Goal: Navigation & Orientation: Understand site structure

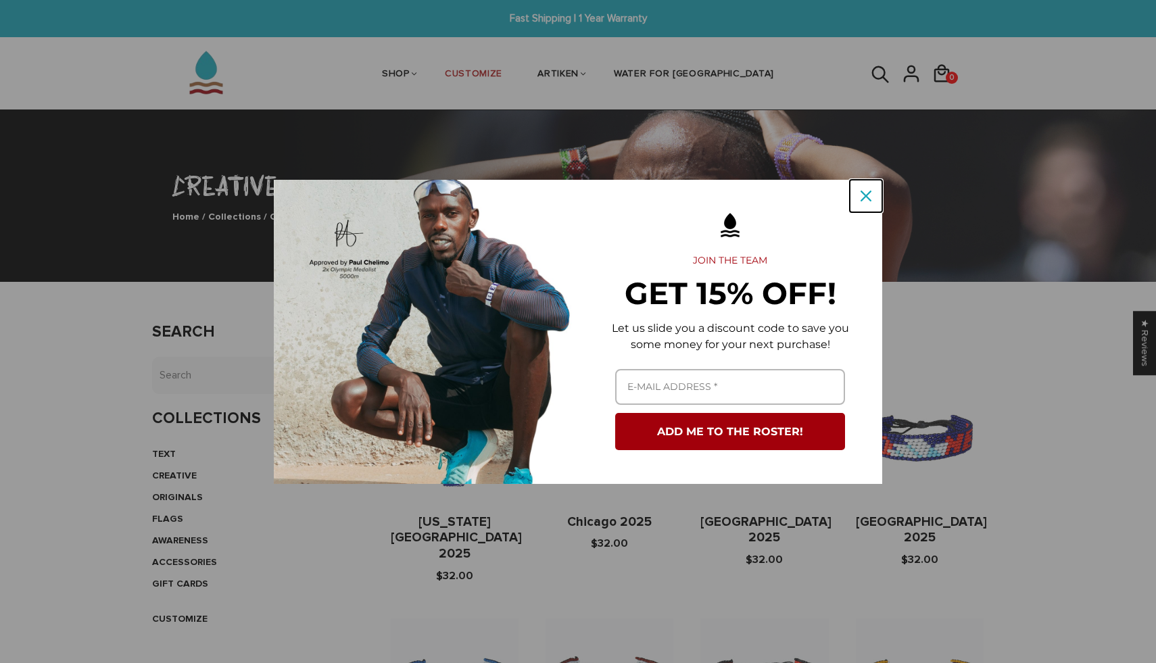
click at [871, 203] on div "Close" at bounding box center [866, 196] width 22 height 22
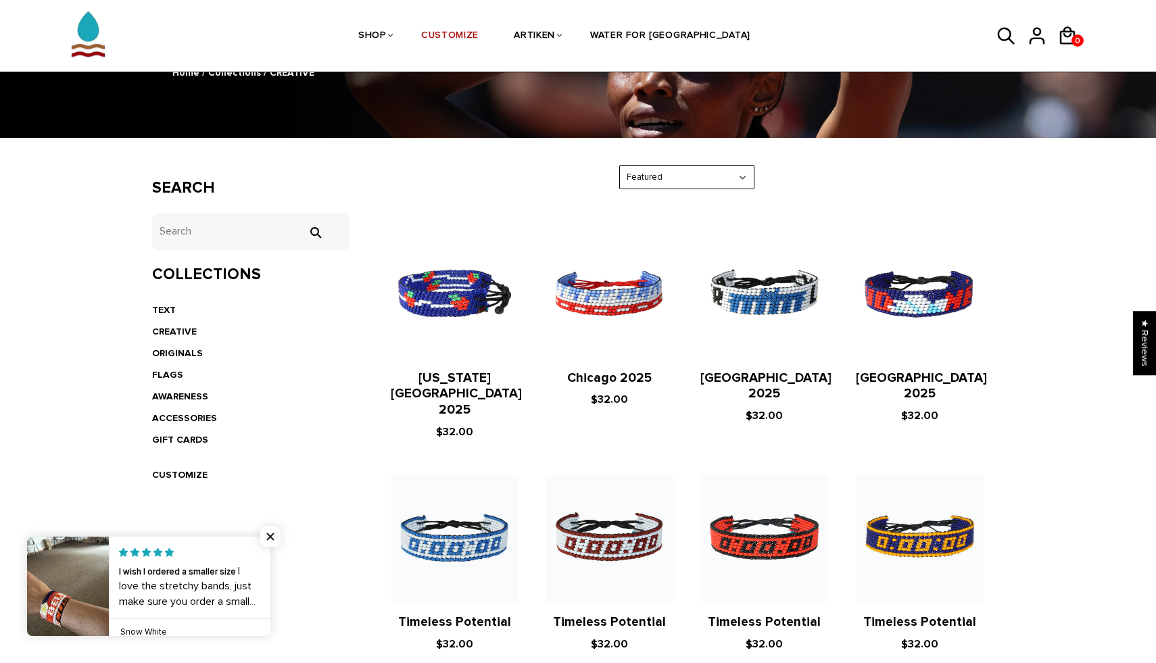
scroll to position [147, 0]
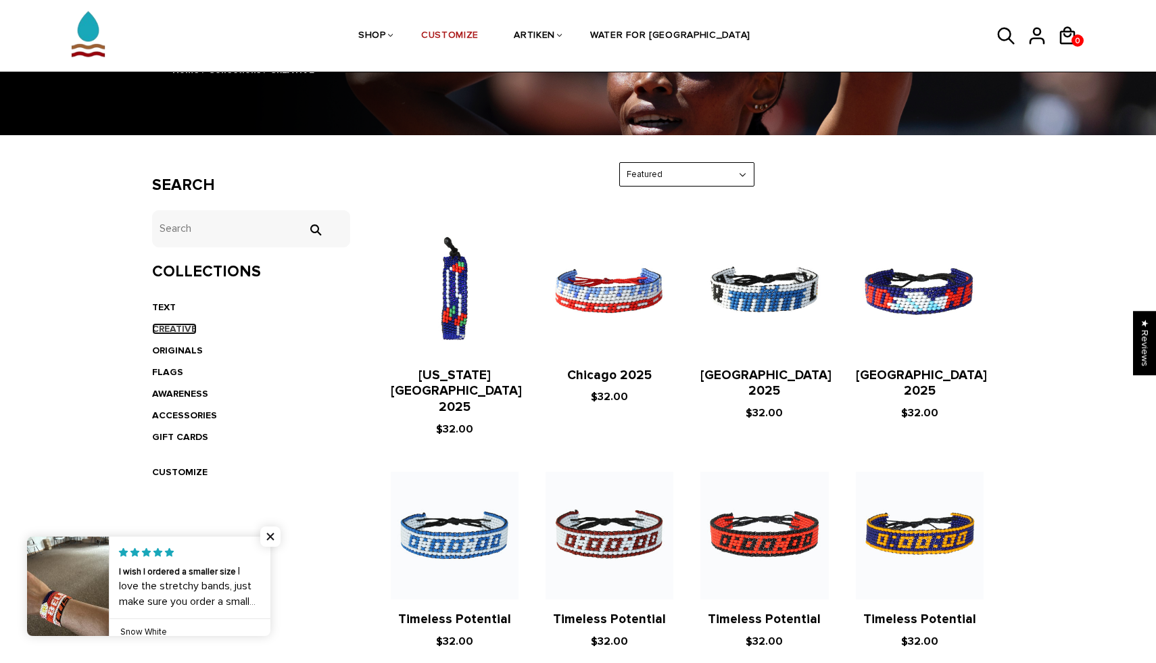
click at [177, 329] on link "CREATIVE" at bounding box center [174, 328] width 45 height 11
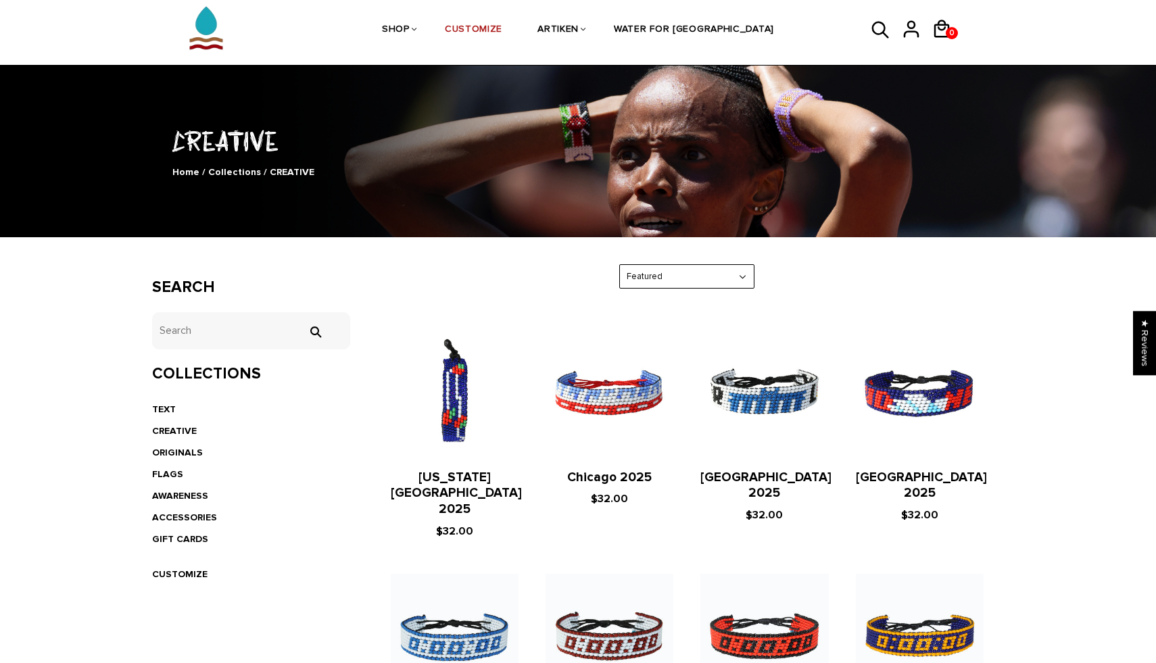
scroll to position [46, 0]
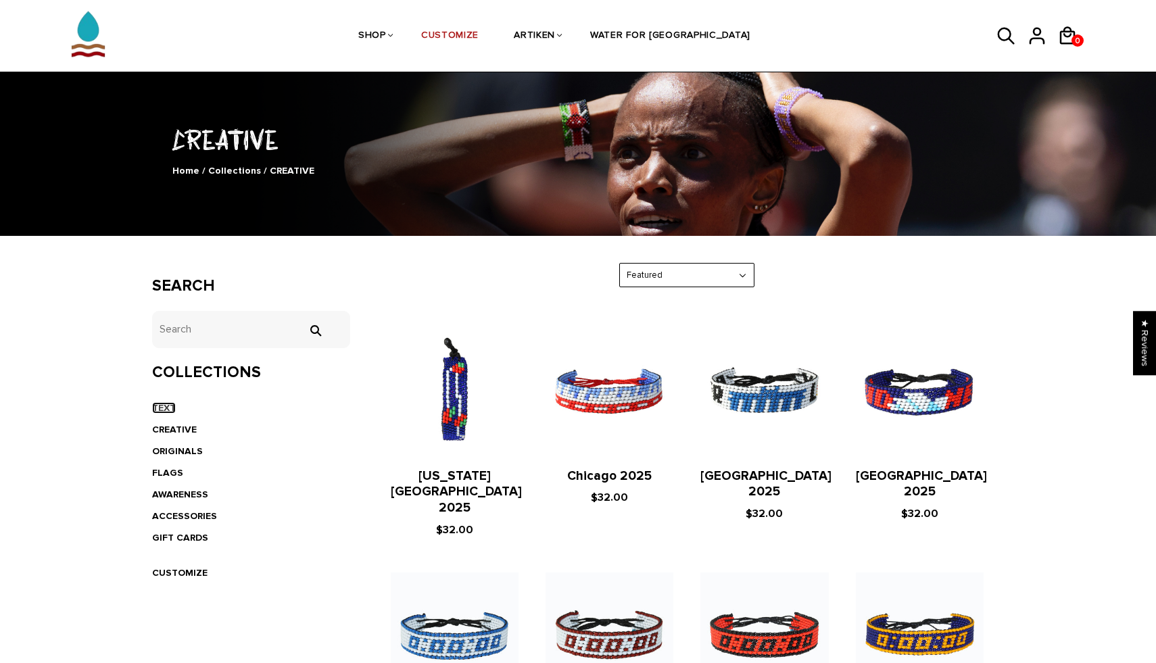
click at [170, 407] on link "TEXT" at bounding box center [164, 407] width 24 height 11
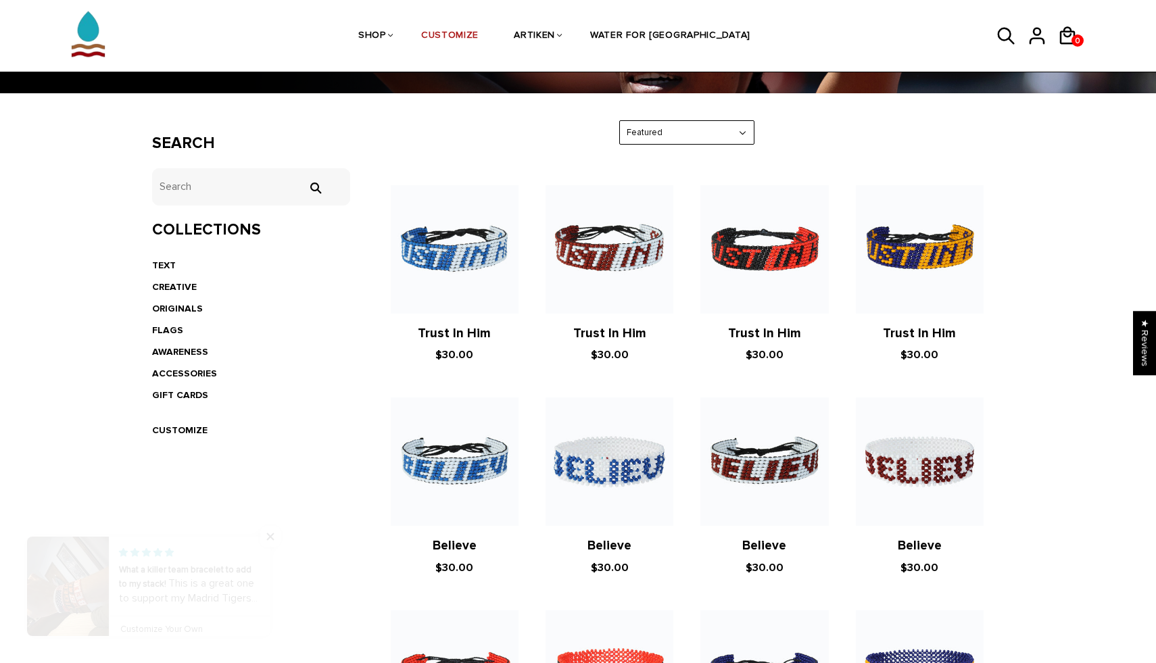
scroll to position [191, 0]
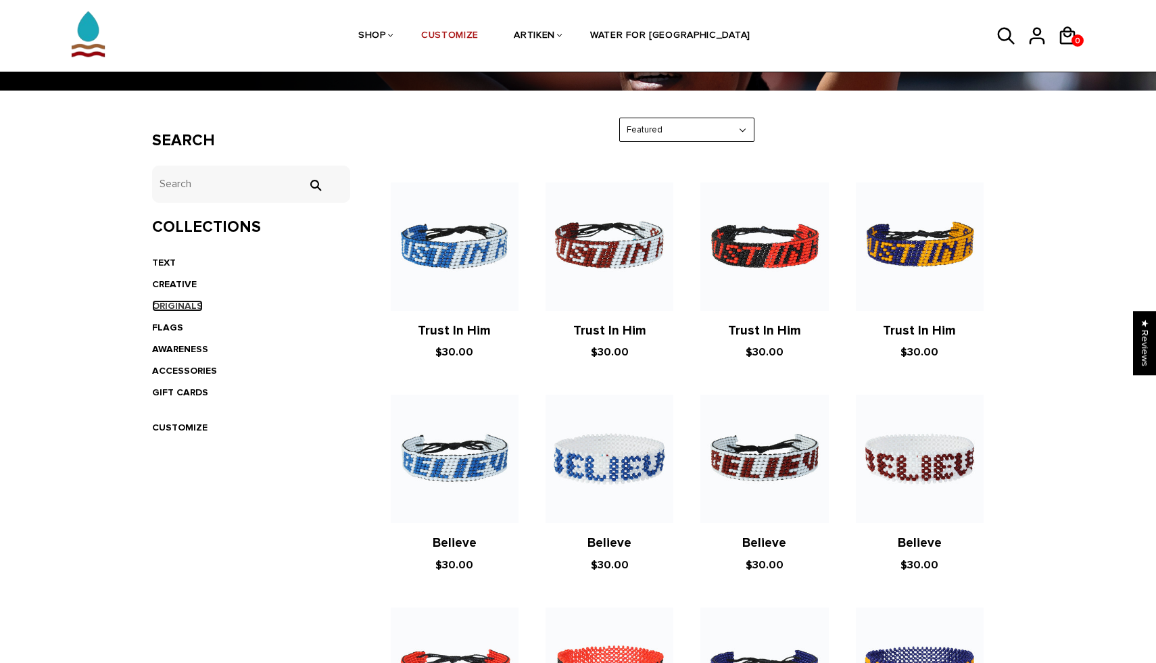
click at [180, 308] on link "ORIGINALS" at bounding box center [177, 305] width 51 height 11
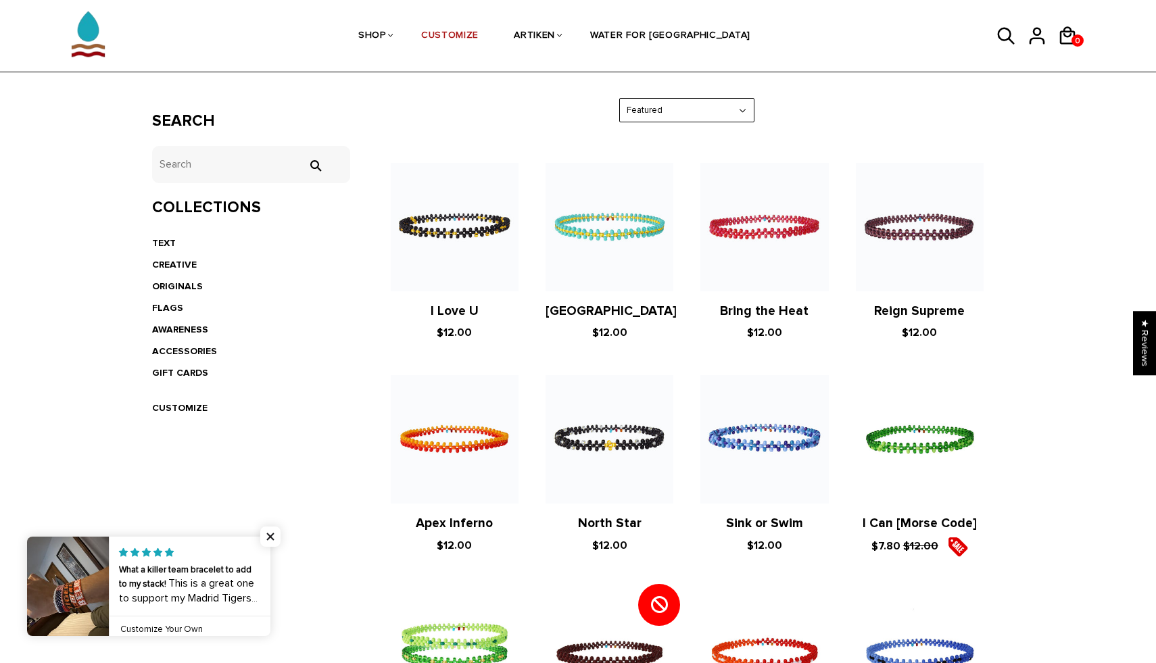
scroll to position [220, 0]
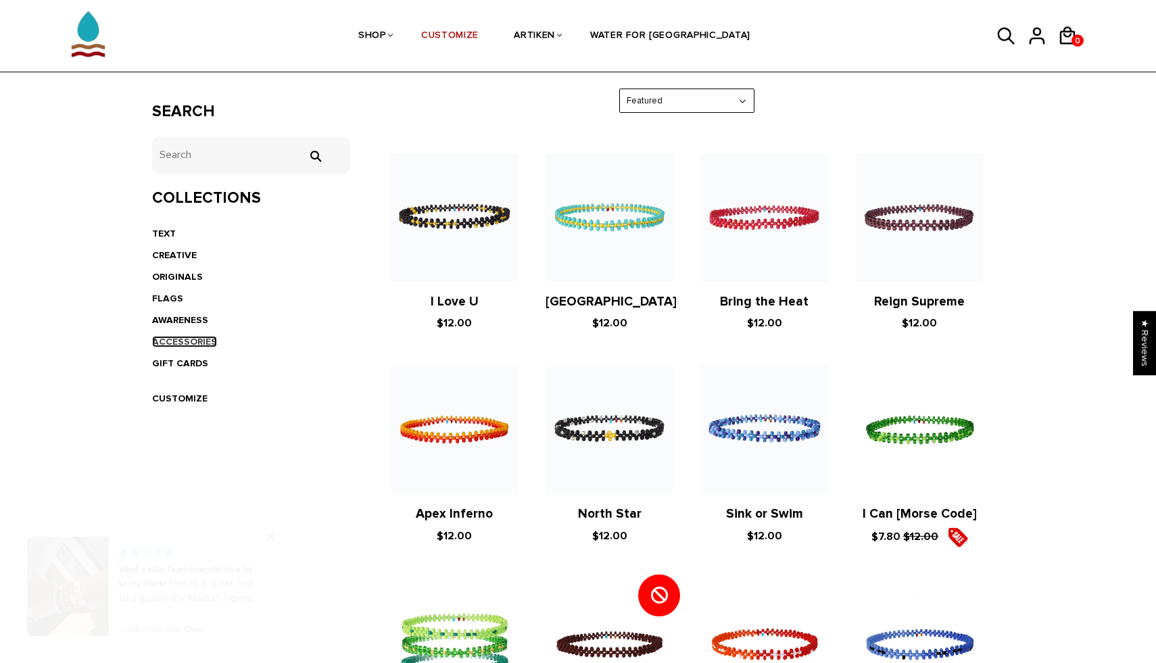
click at [195, 344] on link "ACCESSORIES" at bounding box center [184, 341] width 65 height 11
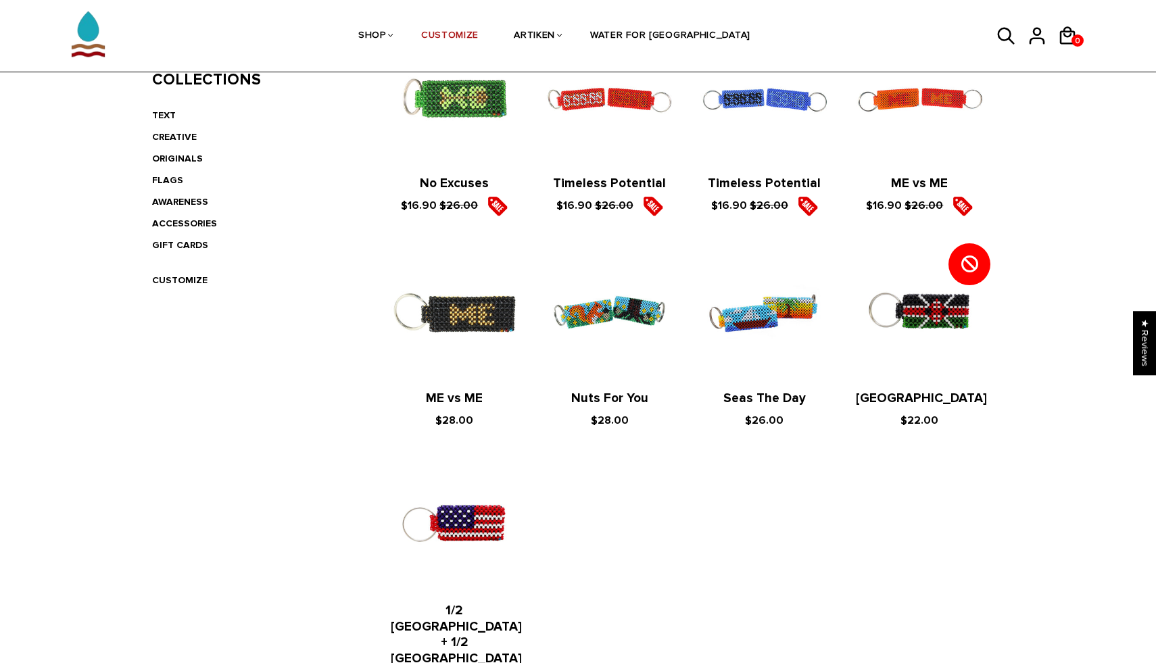
scroll to position [338, 0]
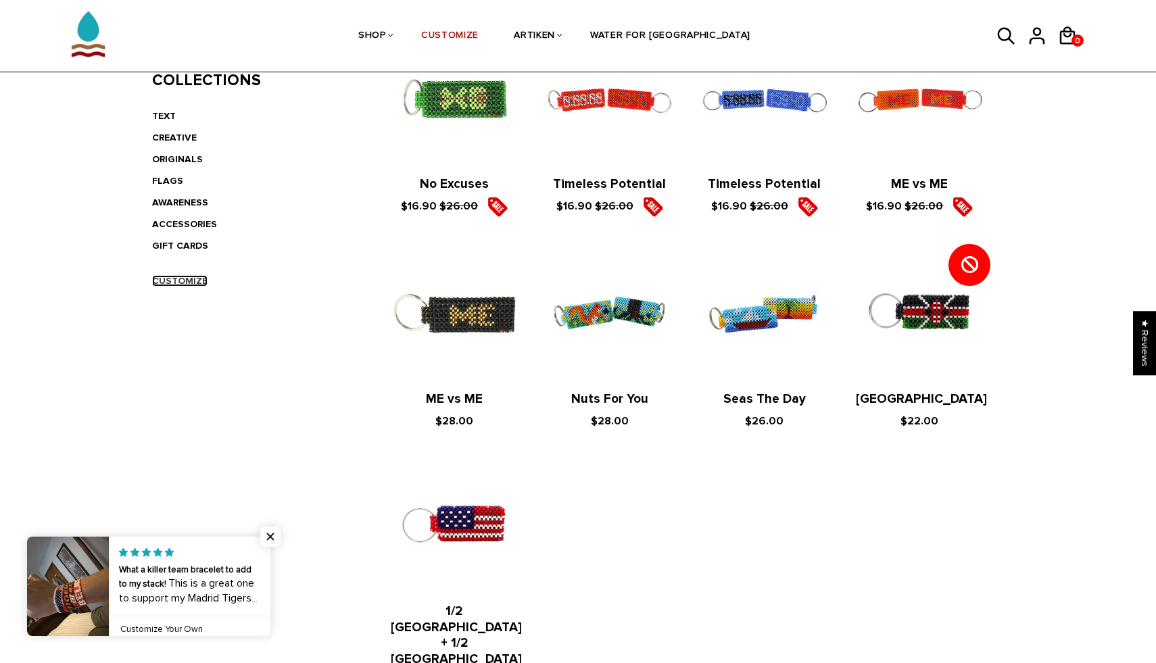
click at [189, 283] on link "CUSTOMIZE" at bounding box center [179, 280] width 55 height 11
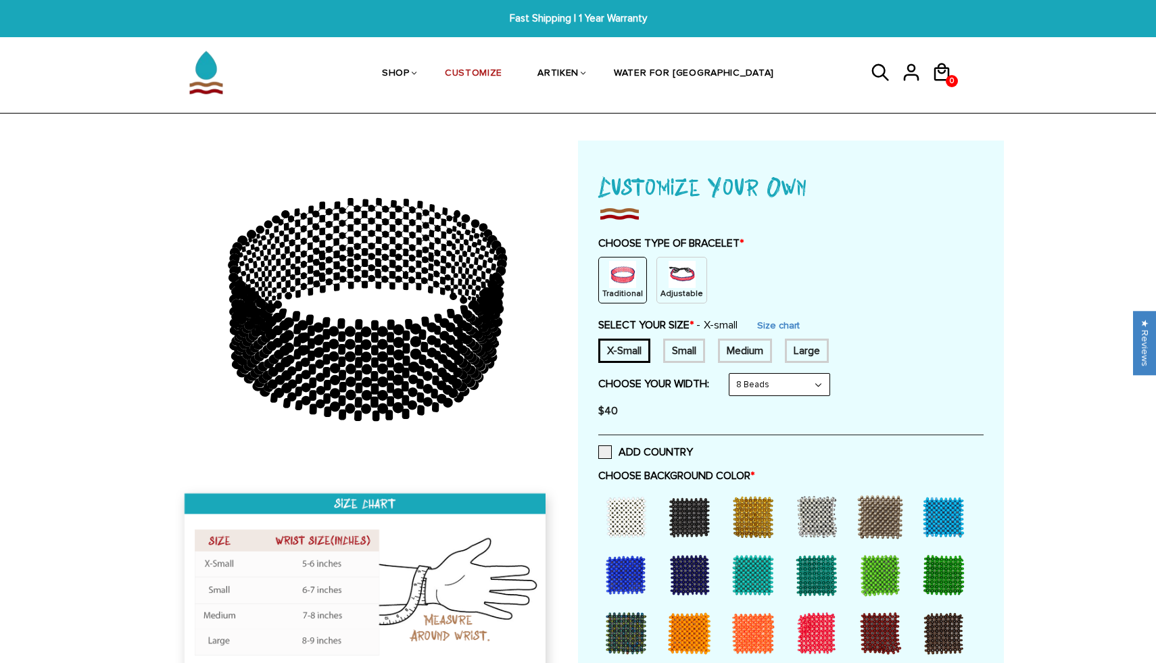
click at [657, 279] on div "Adjustable" at bounding box center [681, 280] width 51 height 47
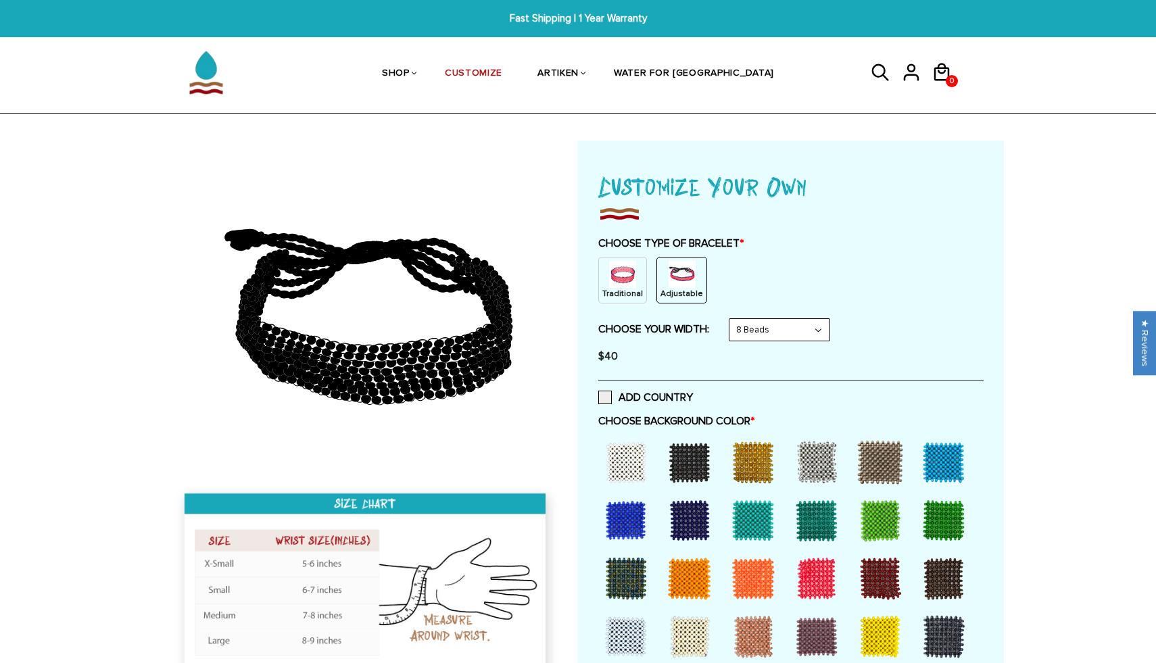
click at [685, 456] on div at bounding box center [689, 462] width 54 height 54
click at [627, 464] on div at bounding box center [626, 462] width 54 height 54
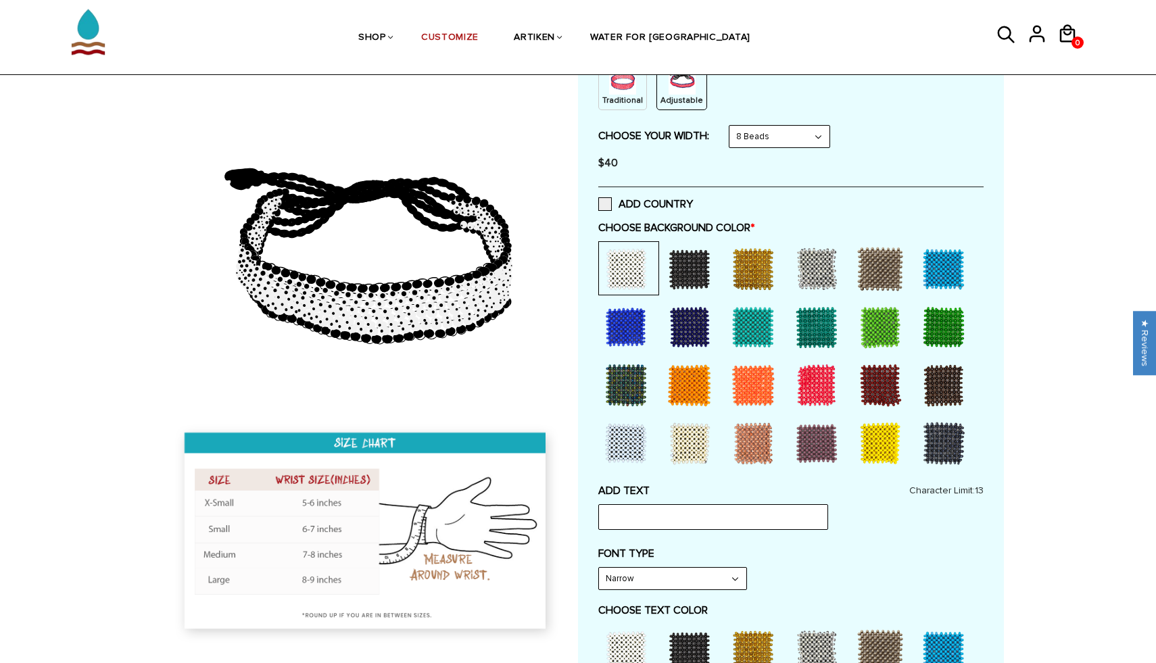
scroll to position [225, 0]
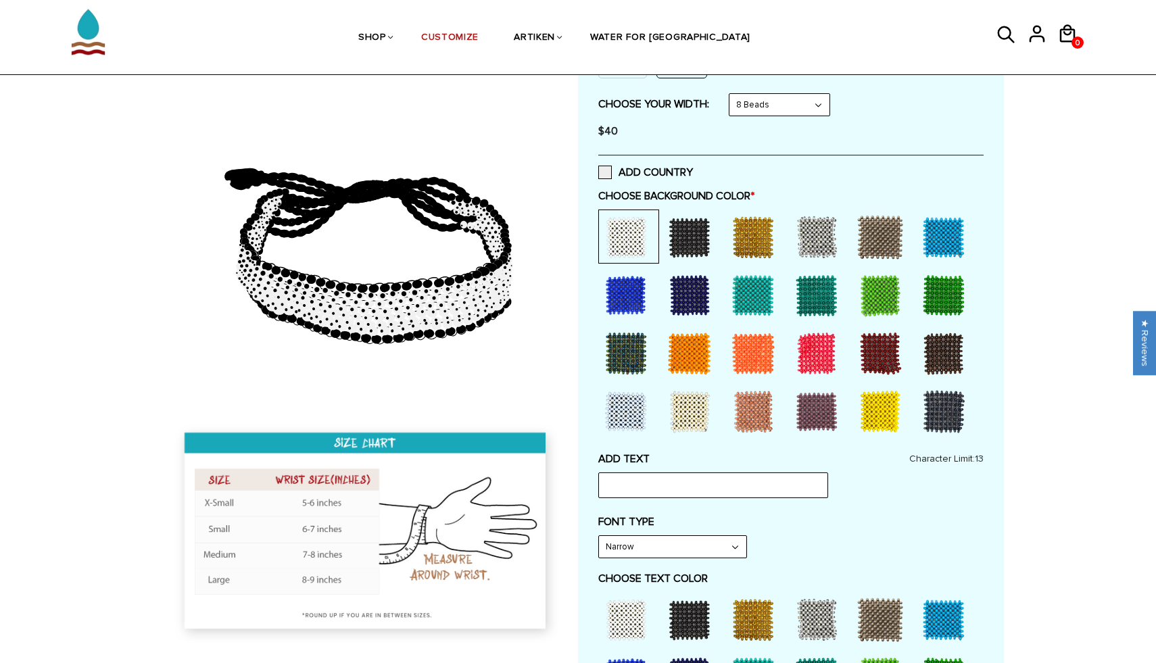
click at [888, 415] on div at bounding box center [880, 412] width 54 height 54
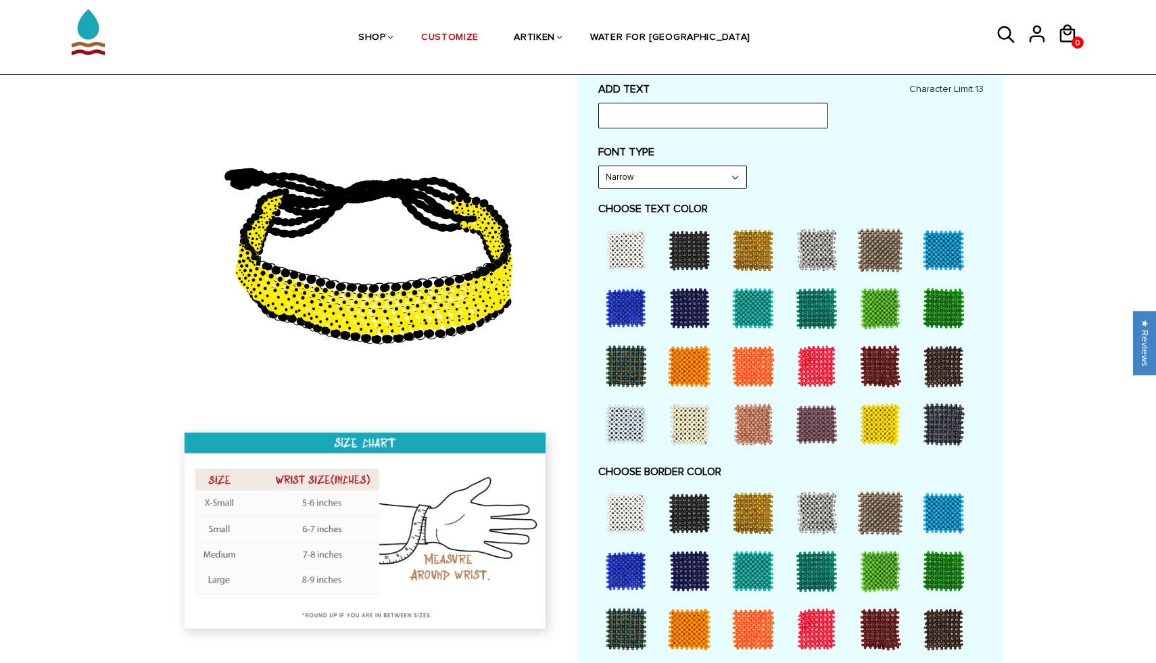
scroll to position [598, 0]
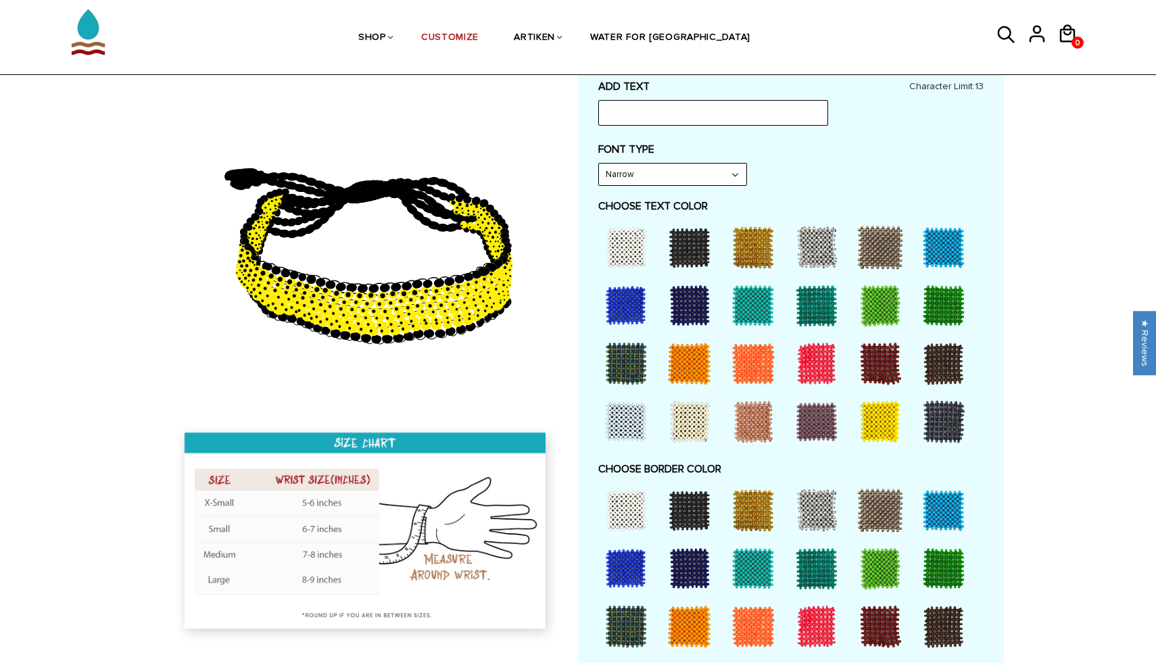
click at [703, 506] on div at bounding box center [689, 510] width 54 height 54
click at [766, 385] on div at bounding box center [753, 364] width 54 height 54
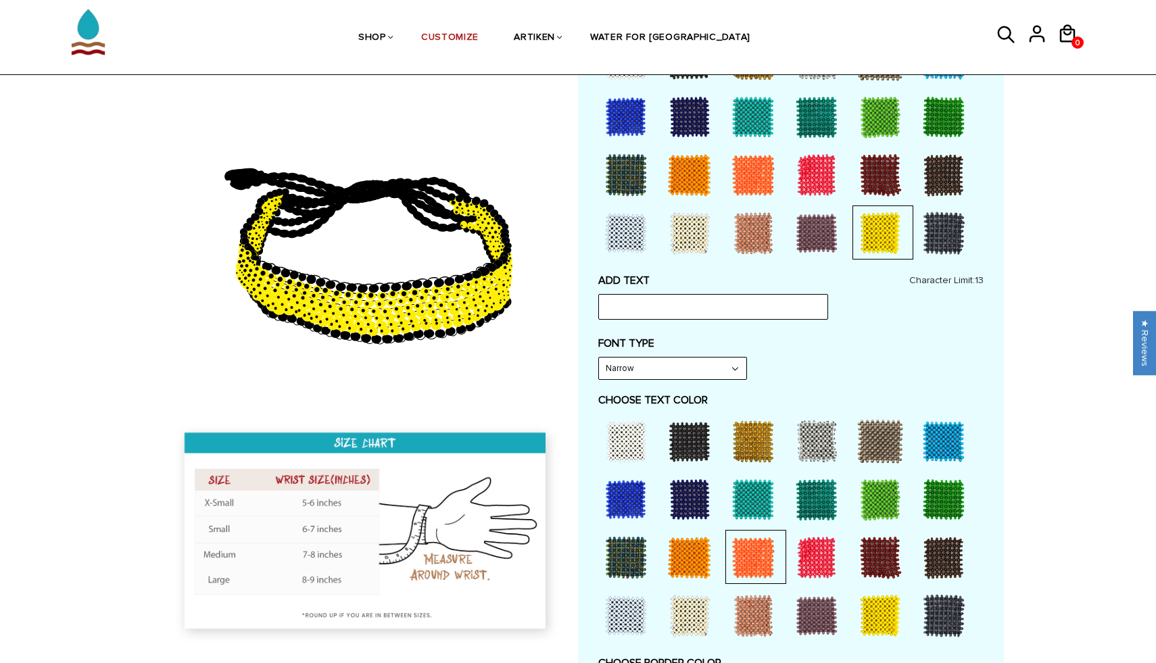
scroll to position [387, 0]
